Goal: Information Seeking & Learning: Learn about a topic

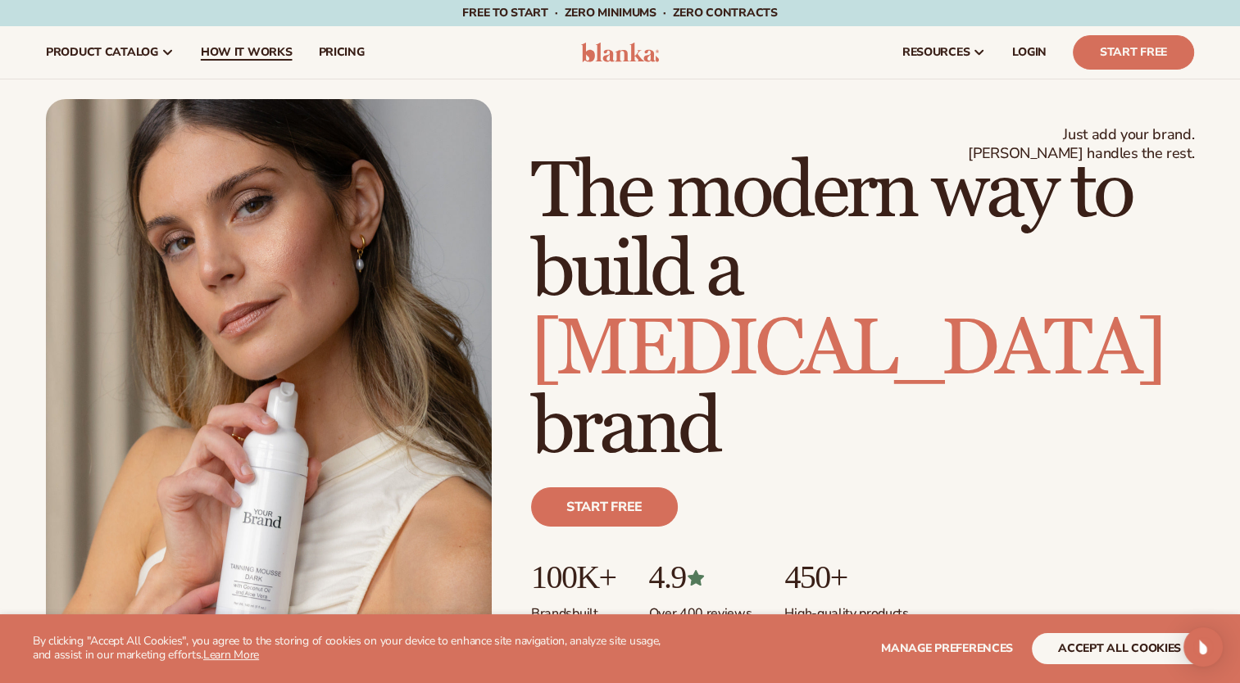
click at [234, 48] on span "How It Works" at bounding box center [247, 52] width 92 height 13
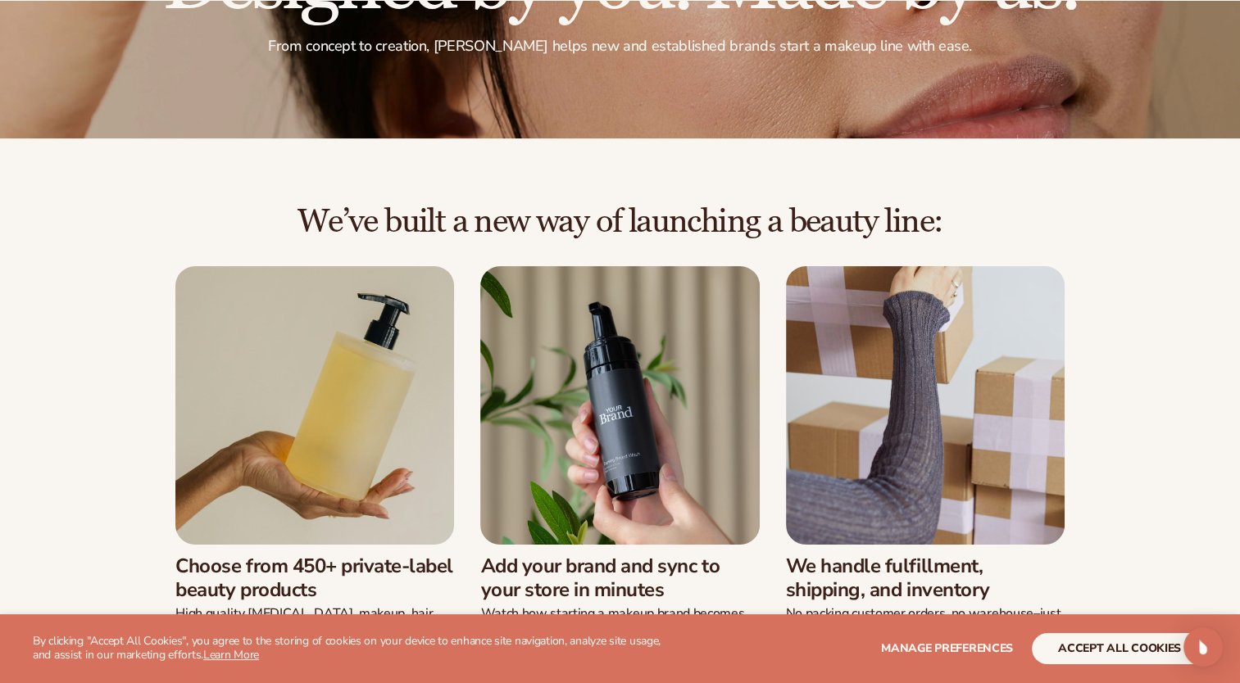
scroll to position [354, 0]
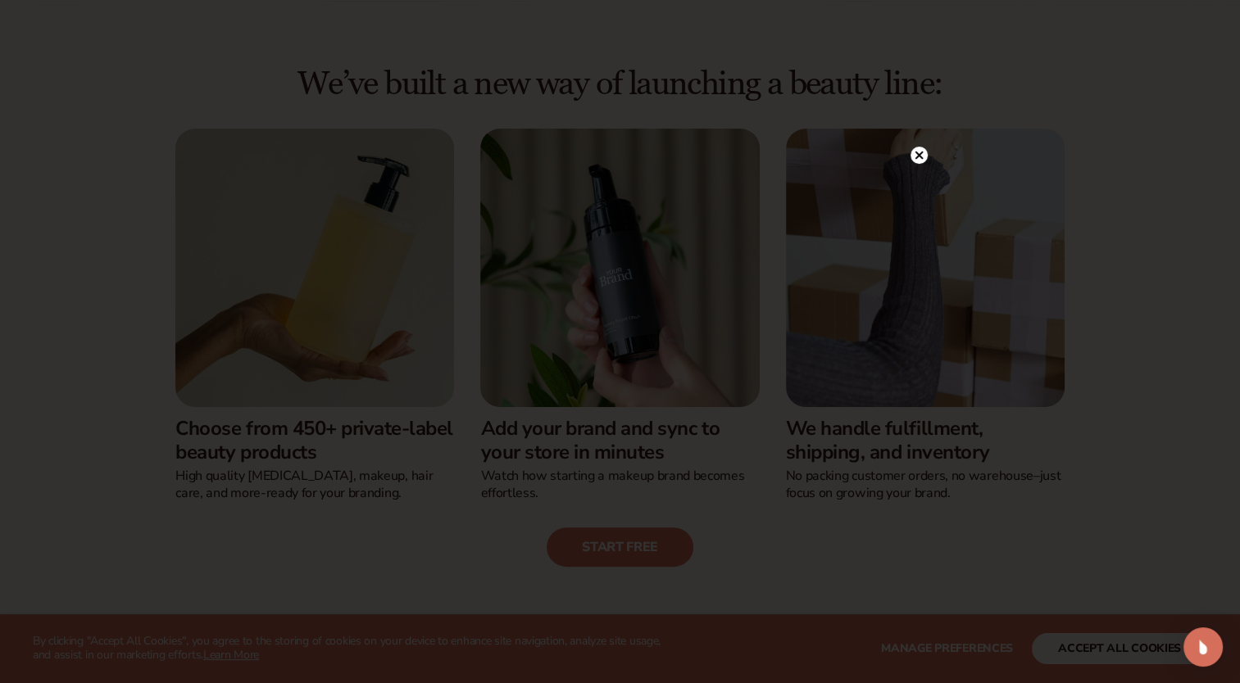
click at [918, 153] on icon at bounding box center [918, 155] width 8 height 8
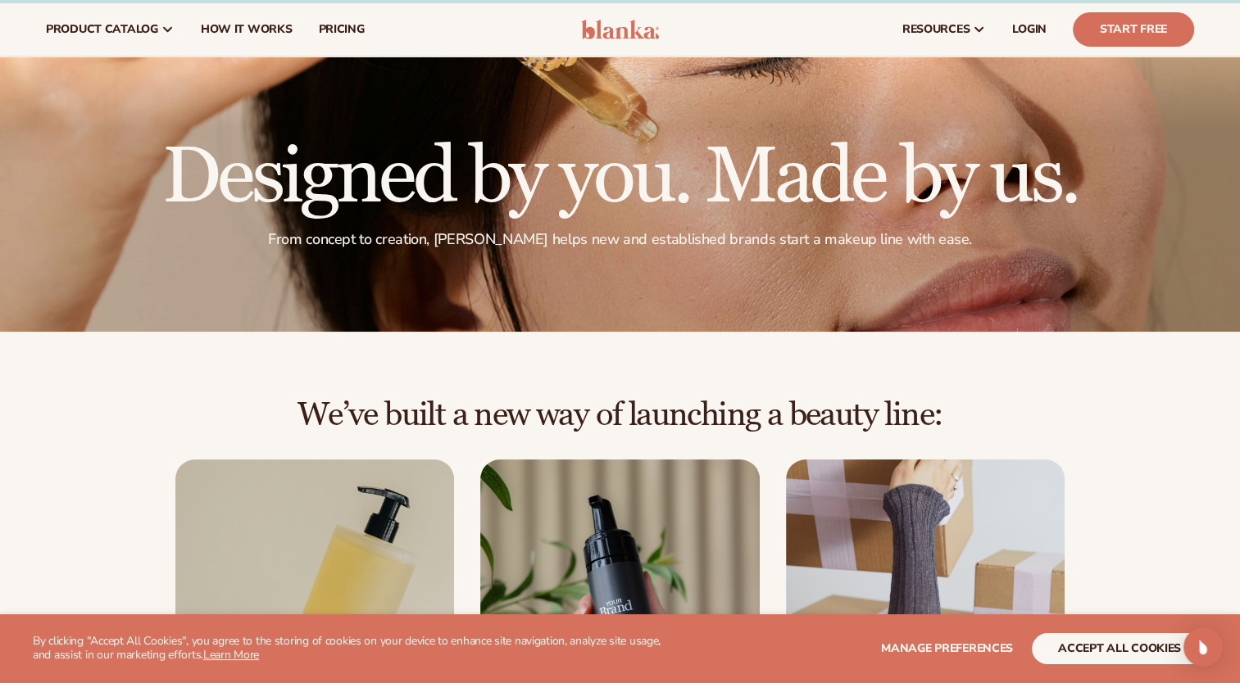
scroll to position [0, 0]
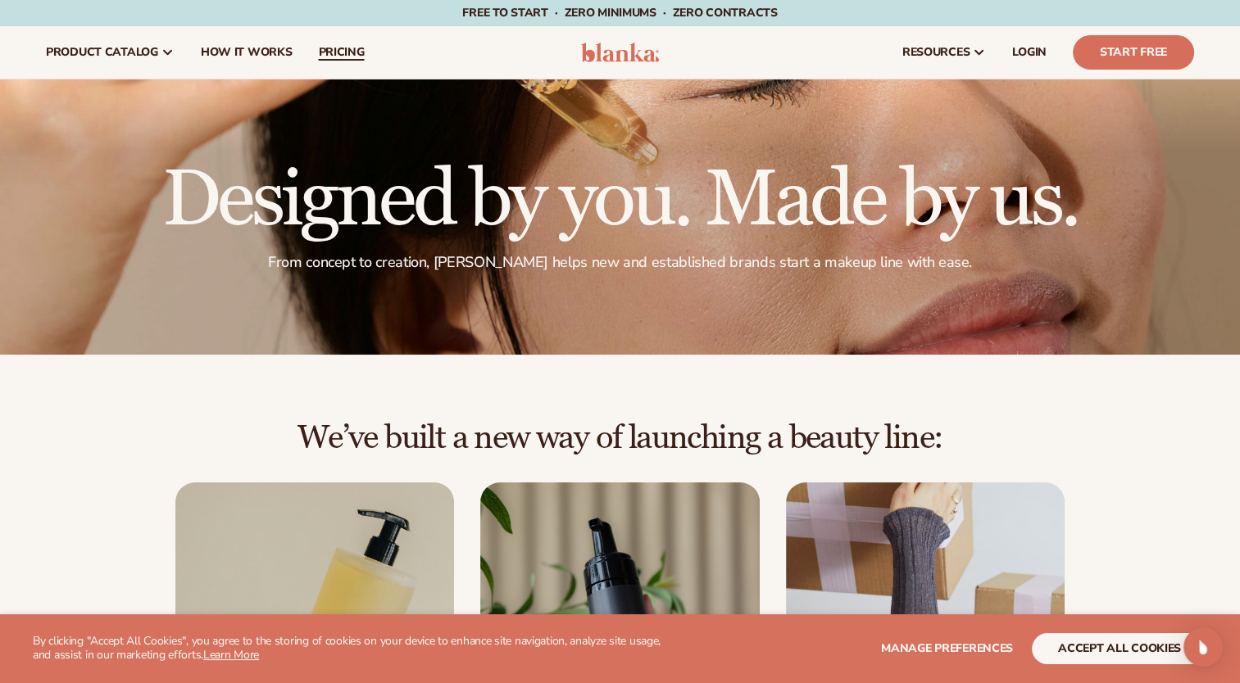
click at [327, 74] on link "pricing" at bounding box center [341, 52] width 72 height 52
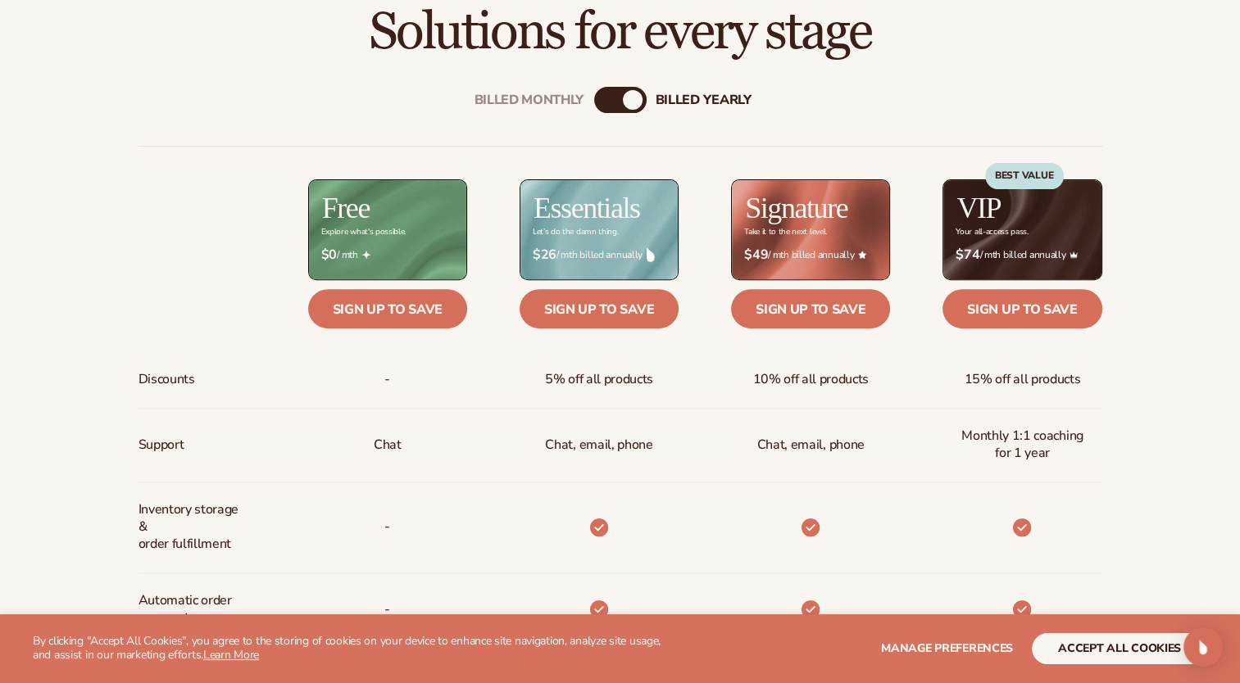
scroll to position [567, 0]
click at [633, 92] on div "billed Yearly" at bounding box center [633, 100] width 20 height 20
click at [636, 97] on div "billed Yearly" at bounding box center [633, 100] width 20 height 20
click at [565, 94] on div "Billed Monthly" at bounding box center [529, 100] width 110 height 16
click at [689, 104] on div "billed Yearly" at bounding box center [704, 100] width 96 height 16
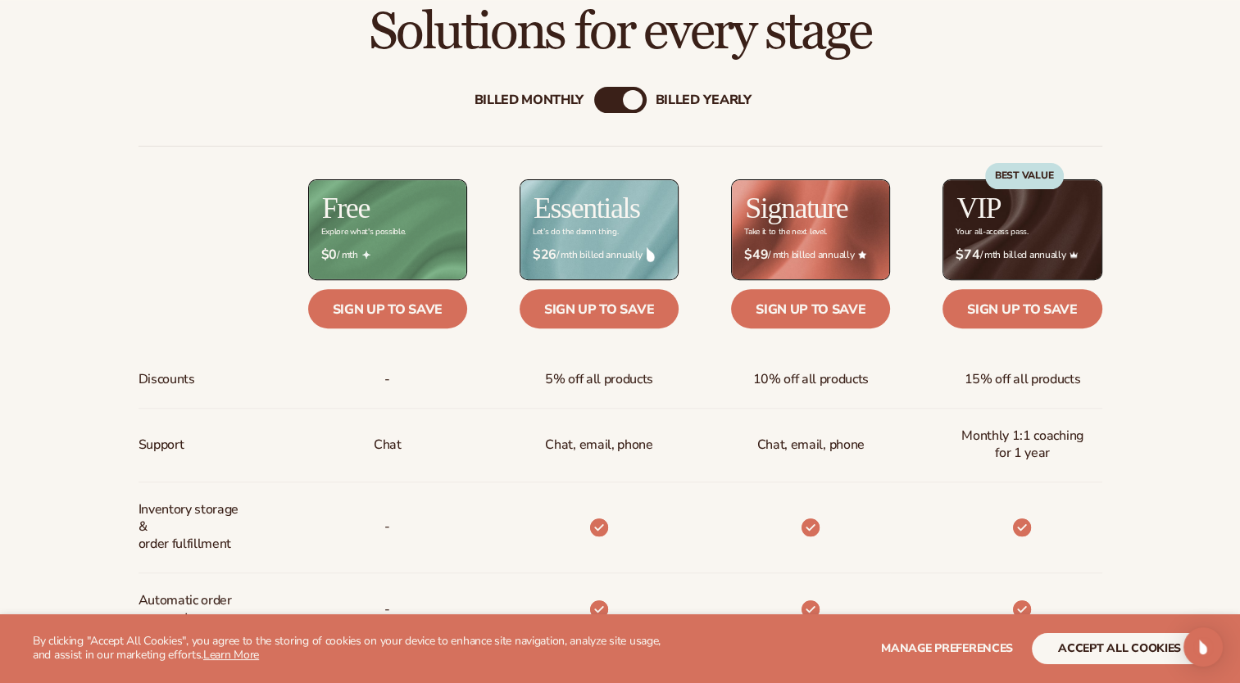
click at [560, 98] on div "Billed Monthly" at bounding box center [529, 100] width 110 height 16
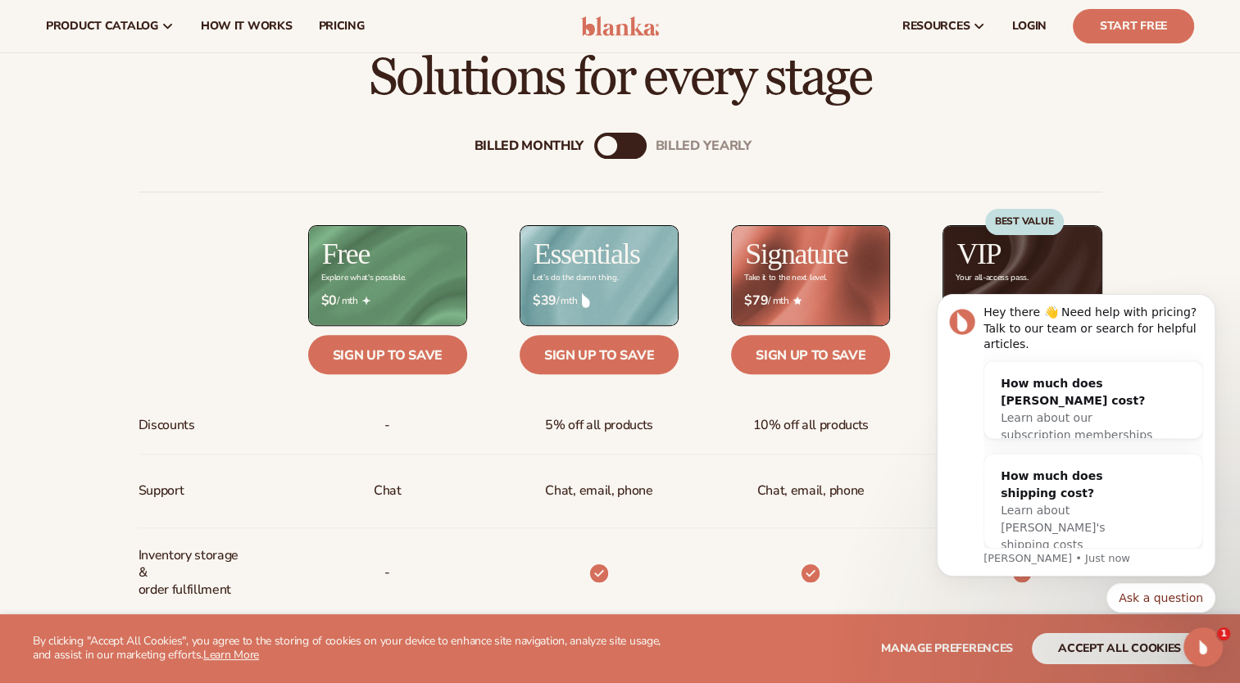
scroll to position [0, 0]
